Goal: Navigation & Orientation: Go to known website

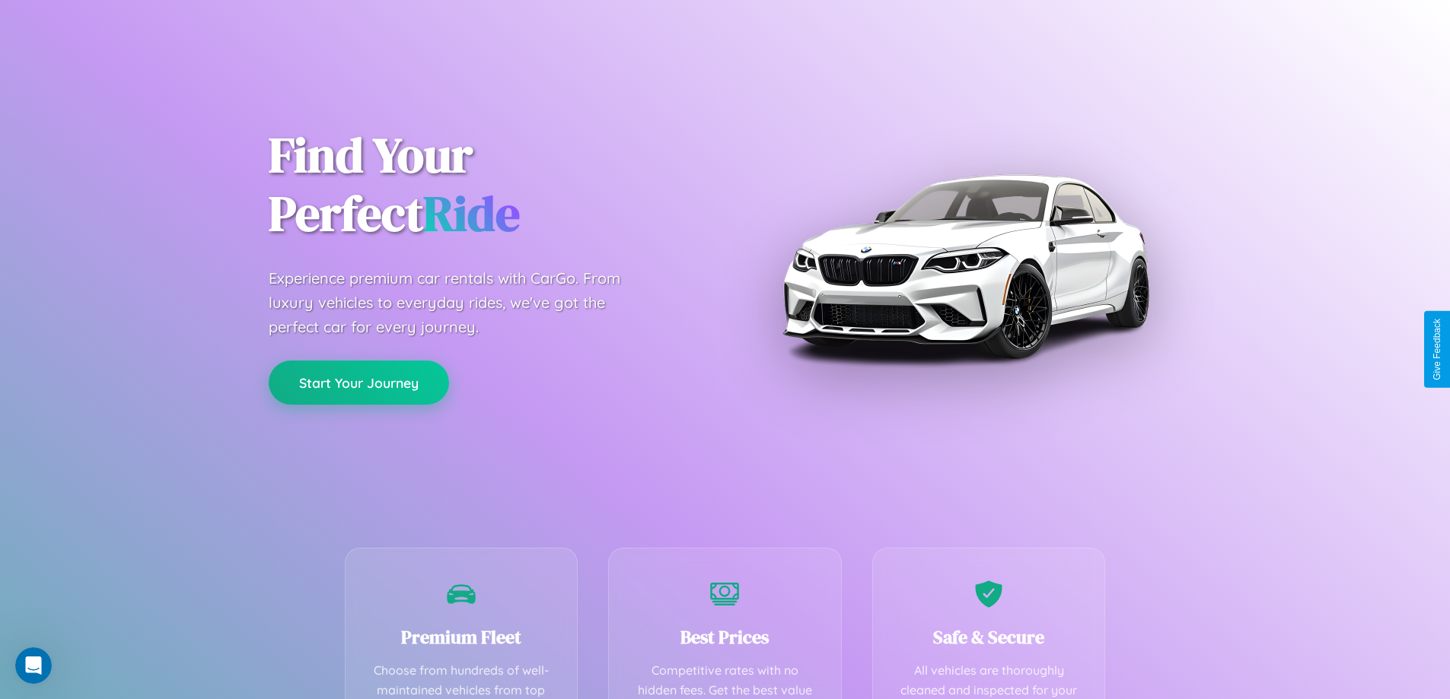
click at [358, 383] on button "Start Your Journey" at bounding box center [359, 383] width 180 height 44
click at [358, 382] on button "Start Your Journey" at bounding box center [359, 383] width 180 height 44
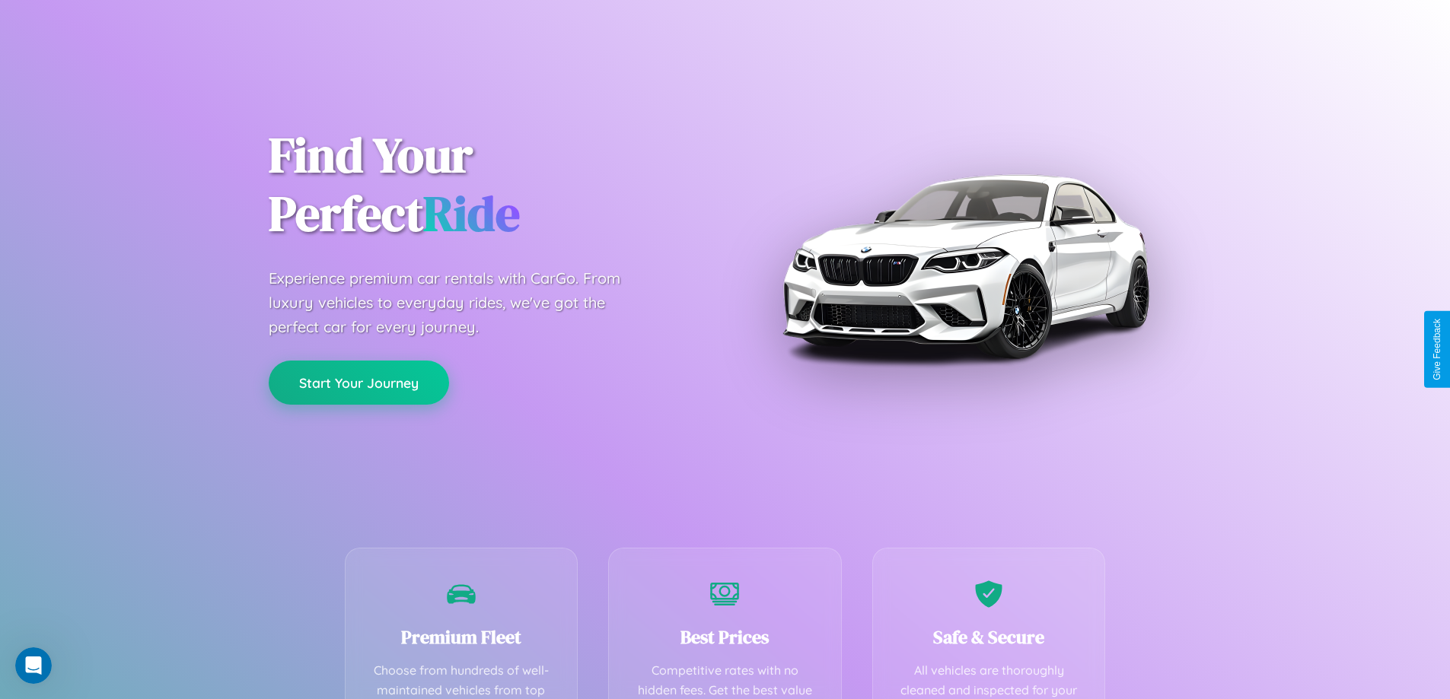
click at [358, 382] on button "Start Your Journey" at bounding box center [359, 383] width 180 height 44
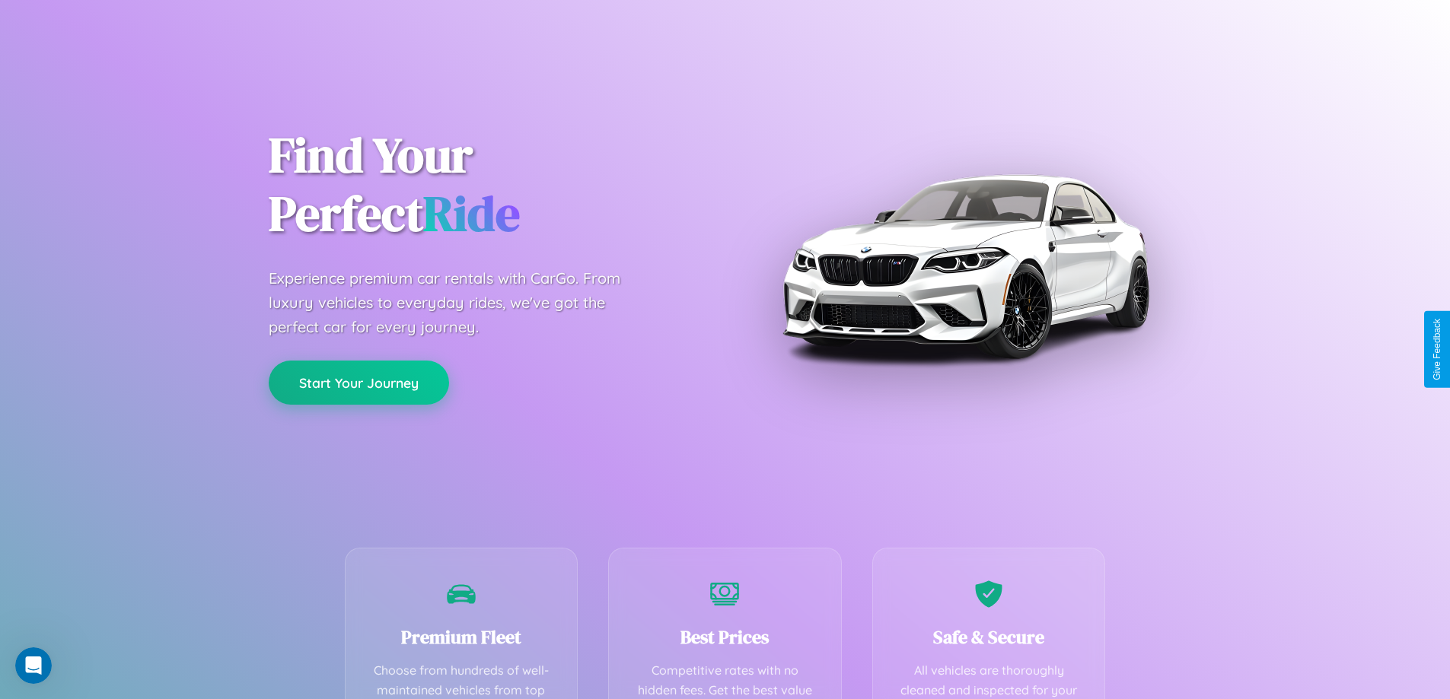
click at [358, 382] on button "Start Your Journey" at bounding box center [359, 383] width 180 height 44
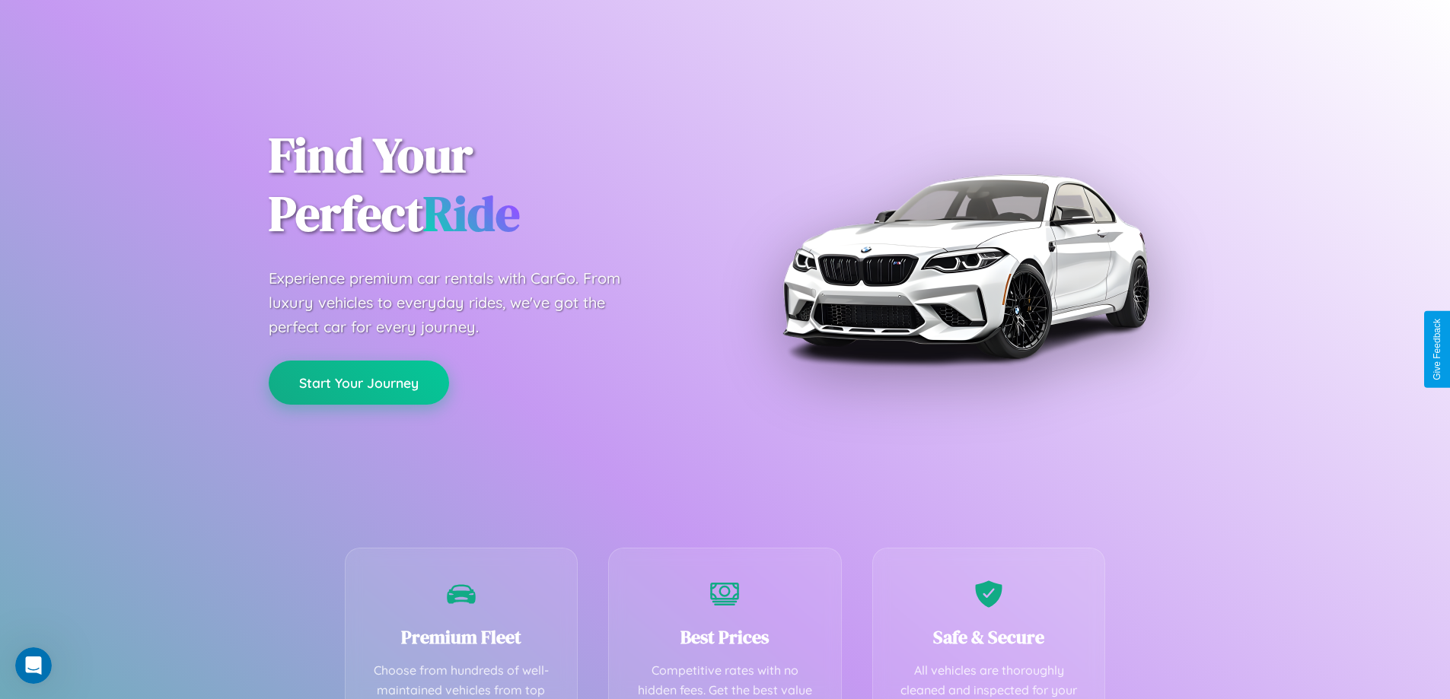
click at [358, 382] on button "Start Your Journey" at bounding box center [359, 383] width 180 height 44
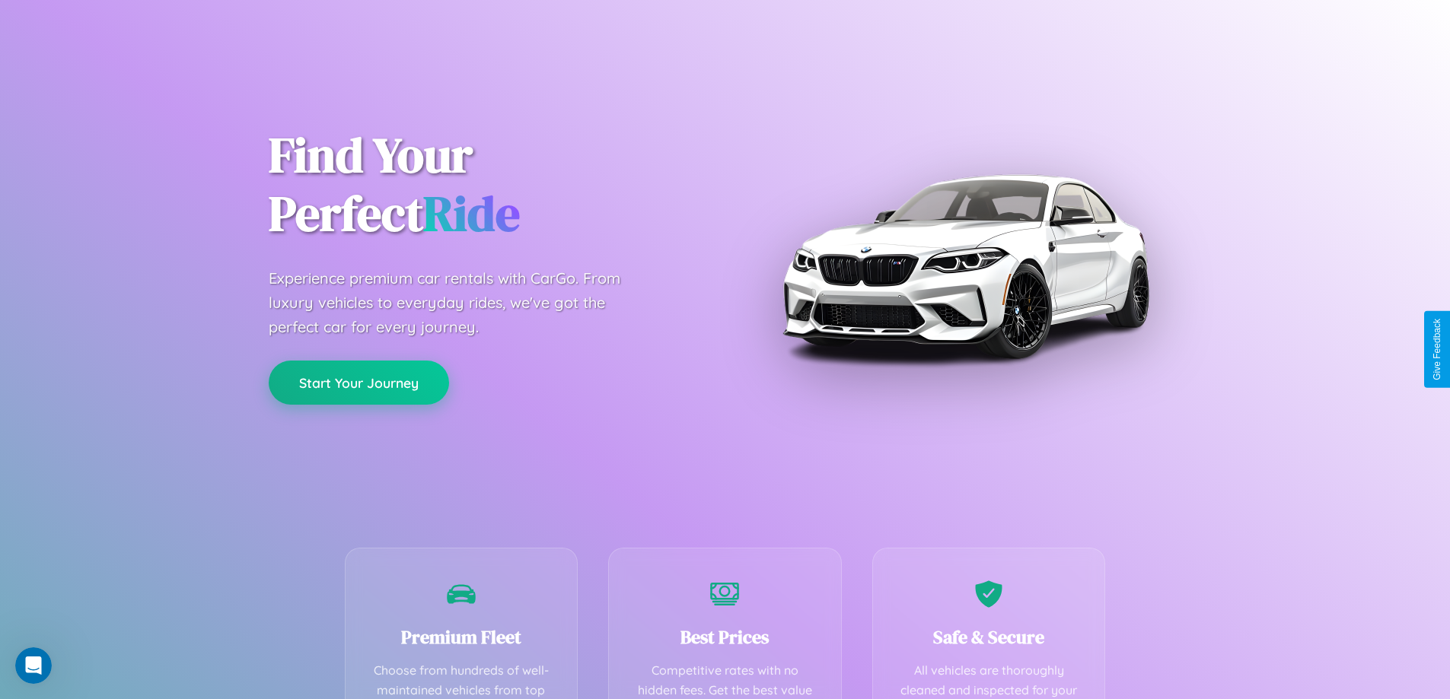
click at [358, 382] on button "Start Your Journey" at bounding box center [359, 383] width 180 height 44
